Goal: Find specific page/section: Find specific page/section

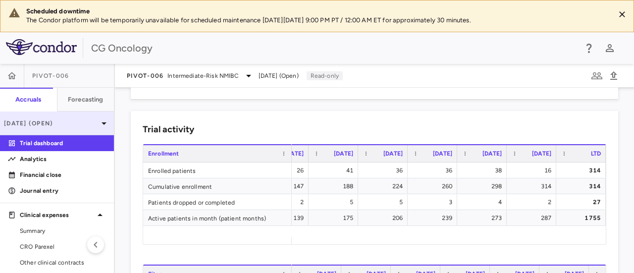
click at [98, 123] on icon at bounding box center [104, 123] width 12 height 12
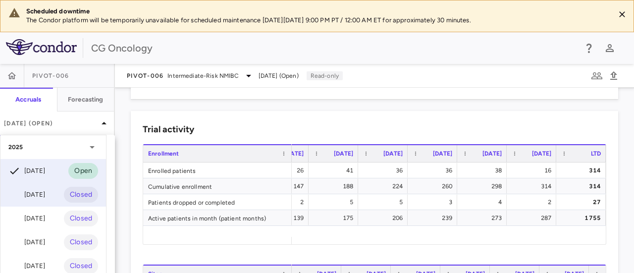
click at [33, 195] on div "Jun 2025" at bounding box center [26, 195] width 37 height 12
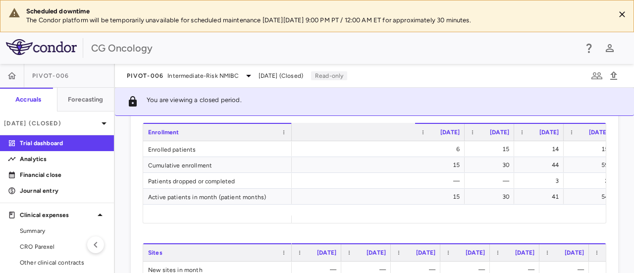
scroll to position [0, 1008]
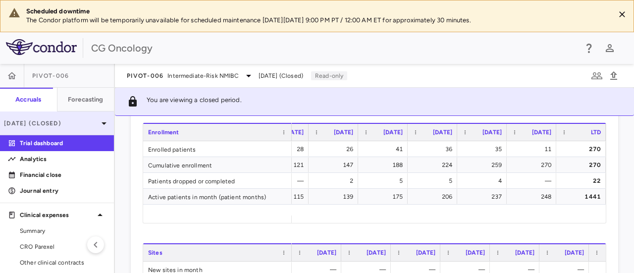
click at [98, 121] on icon at bounding box center [104, 123] width 12 height 12
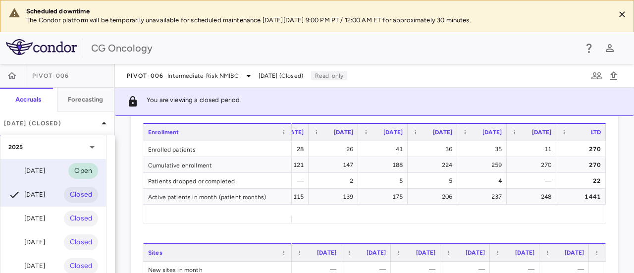
click at [35, 172] on div "Jul 2025" at bounding box center [26, 171] width 37 height 12
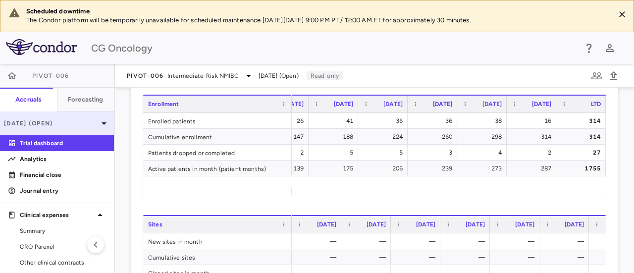
click at [98, 120] on icon at bounding box center [104, 123] width 12 height 12
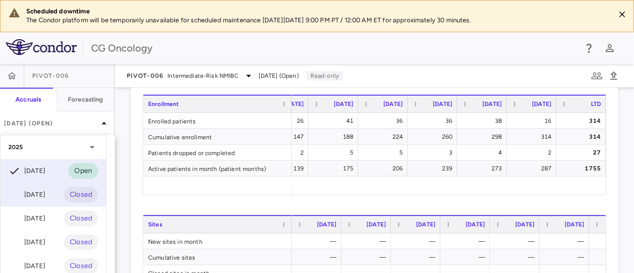
click at [36, 192] on div "Jun 2025" at bounding box center [26, 195] width 37 height 12
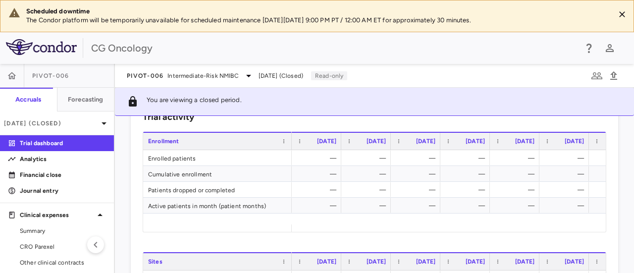
scroll to position [396, 0]
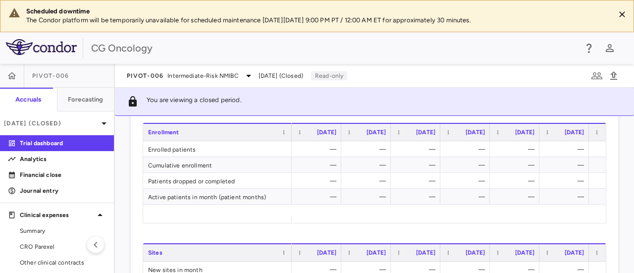
drag, startPoint x: 363, startPoint y: 214, endPoint x: 398, endPoint y: 223, distance: 36.8
click at [398, 223] on div "Trial activity Drag here to set row groups Drag here to set column labels Enrol…" at bounding box center [375, 223] width 488 height 266
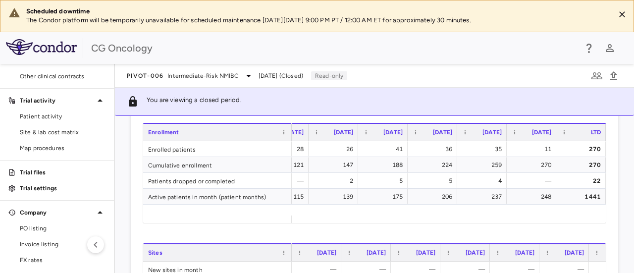
scroll to position [177, 0]
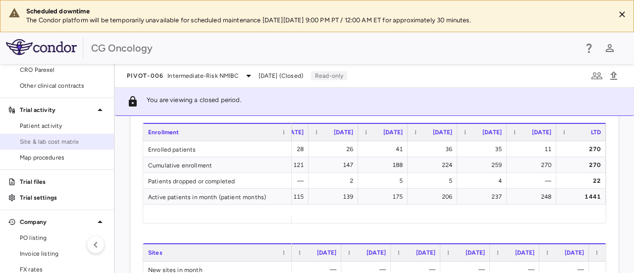
click at [68, 144] on span "Site & lab cost matrix" at bounding box center [63, 141] width 86 height 9
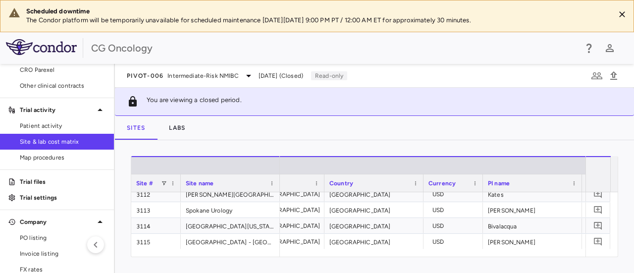
scroll to position [0, 223]
